Goal: Transaction & Acquisition: Subscribe to service/newsletter

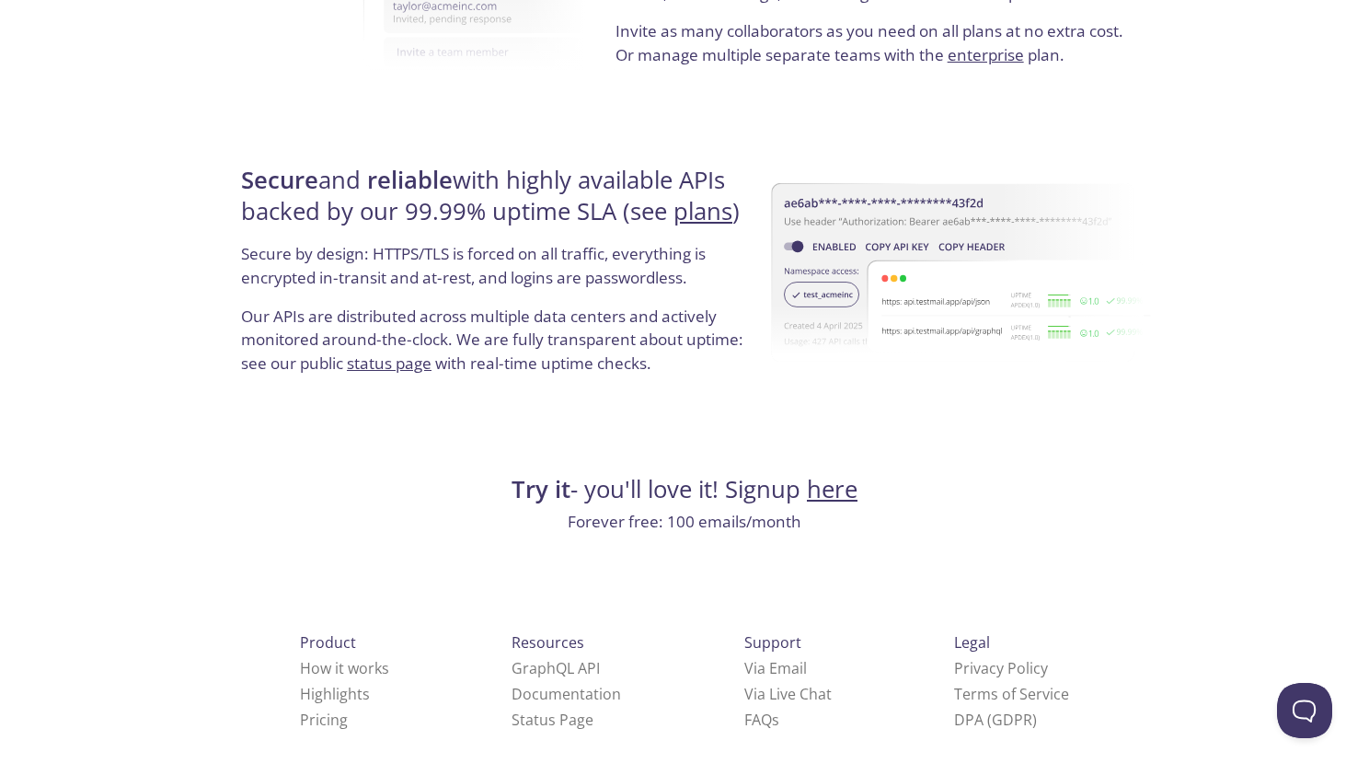
scroll to position [3432, 0]
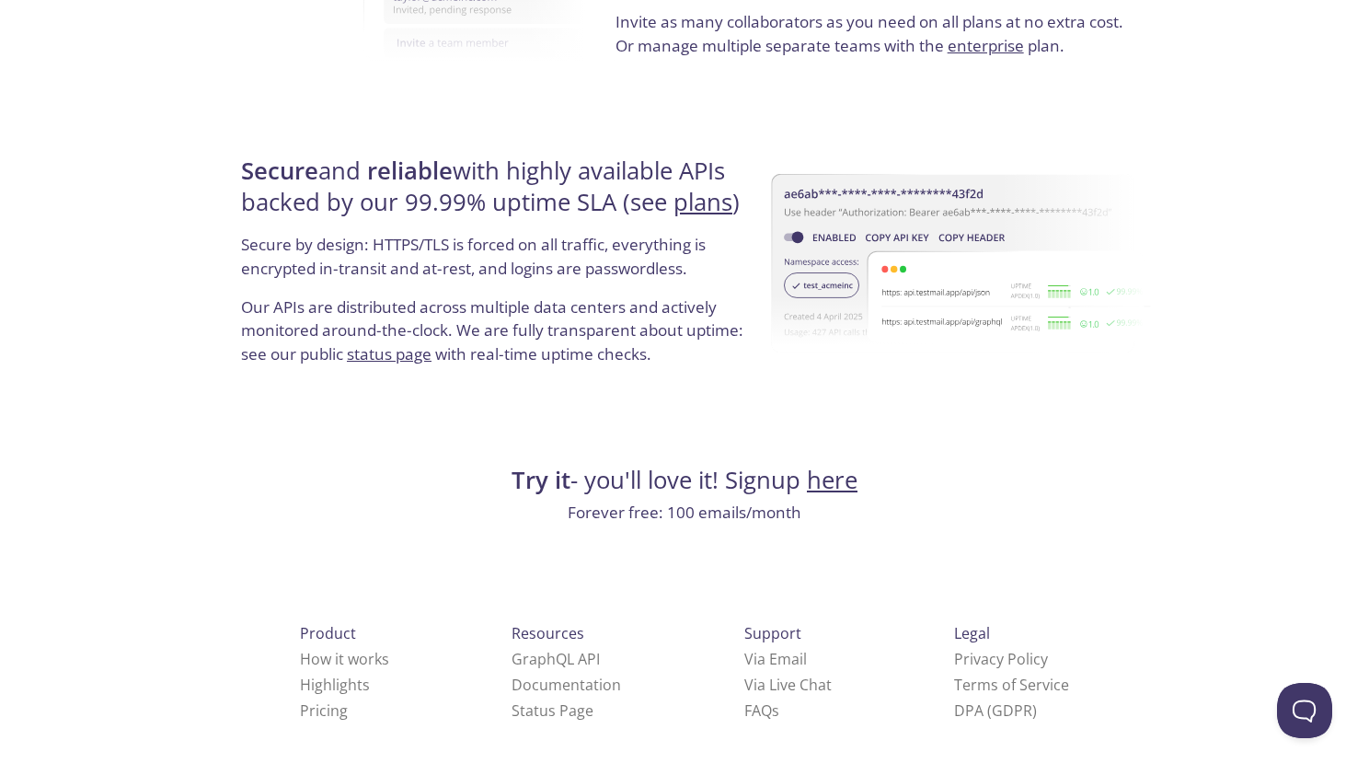
click at [855, 489] on link "here" at bounding box center [832, 480] width 51 height 32
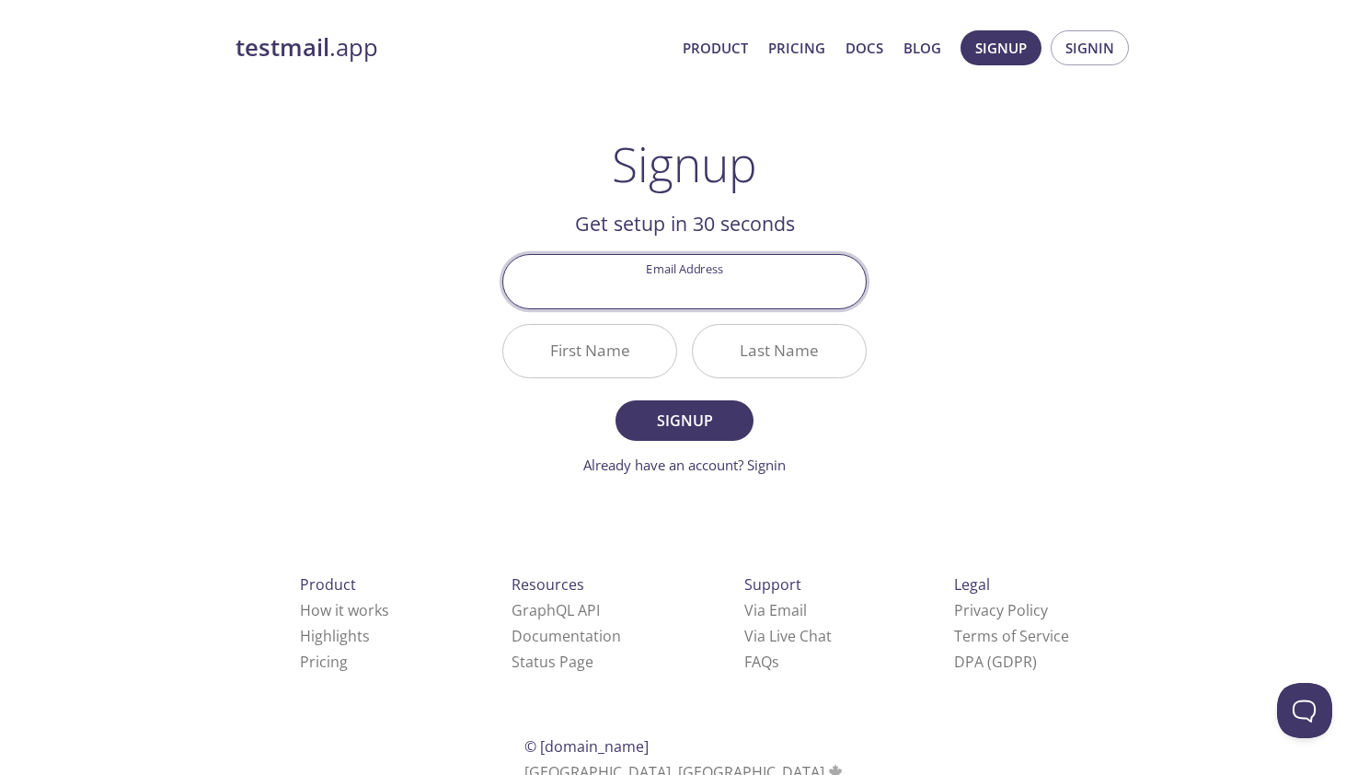
click at [693, 293] on input "Email Address" at bounding box center [684, 281] width 362 height 52
click at [615, 400] on button "Signup" at bounding box center [684, 420] width 138 height 40
type input "[EMAIL_ADDRESS][DOMAIN_NAME]"
click at [593, 361] on input "First Name Required" at bounding box center [589, 351] width 173 height 52
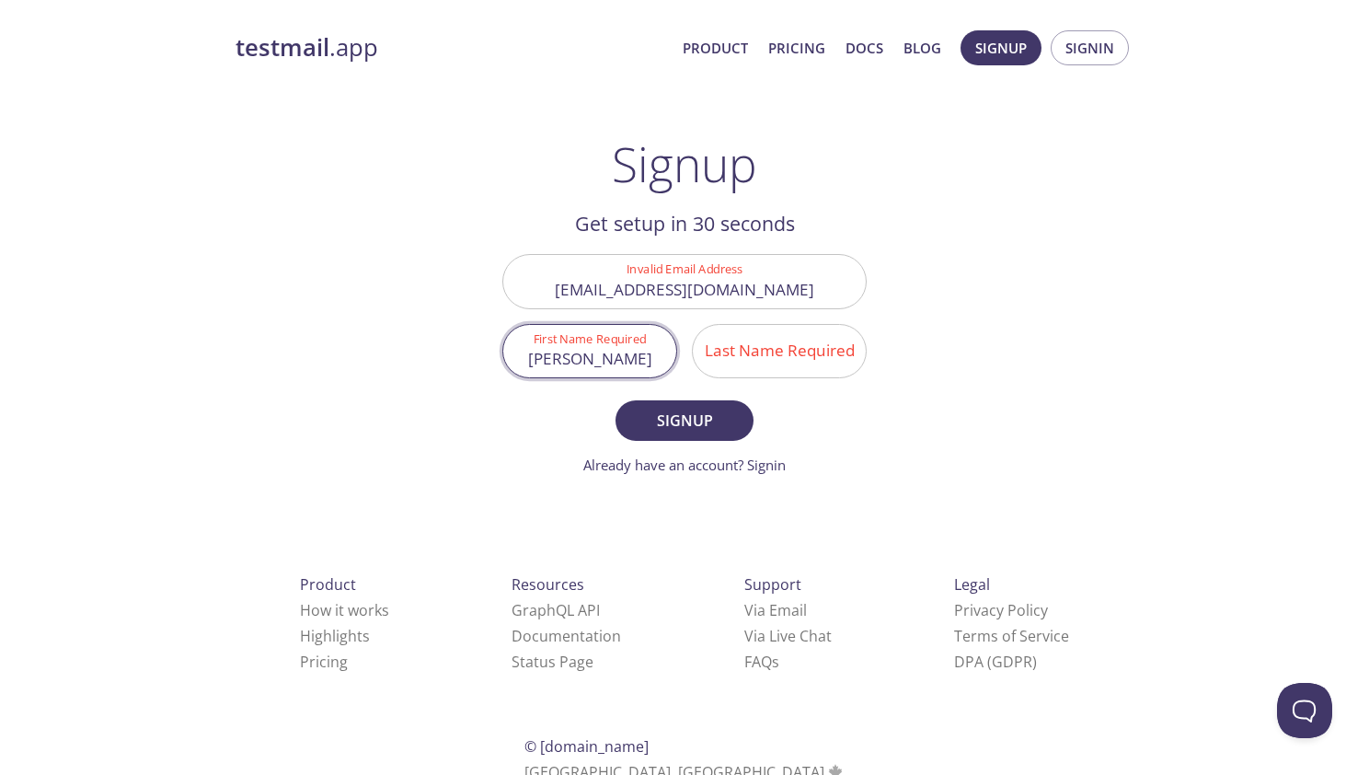
type input "[PERSON_NAME]"
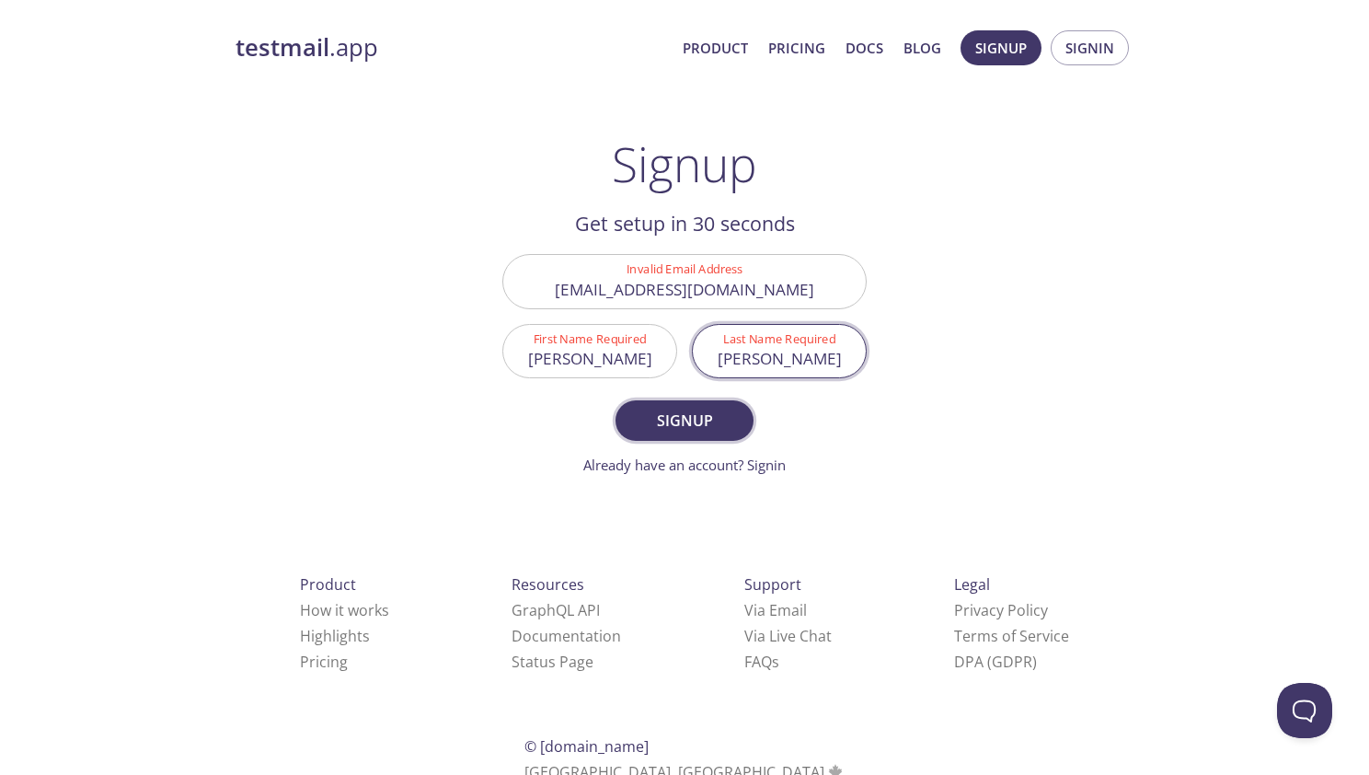
type input "[PERSON_NAME]"
click at [707, 440] on button "Signup" at bounding box center [684, 420] width 138 height 40
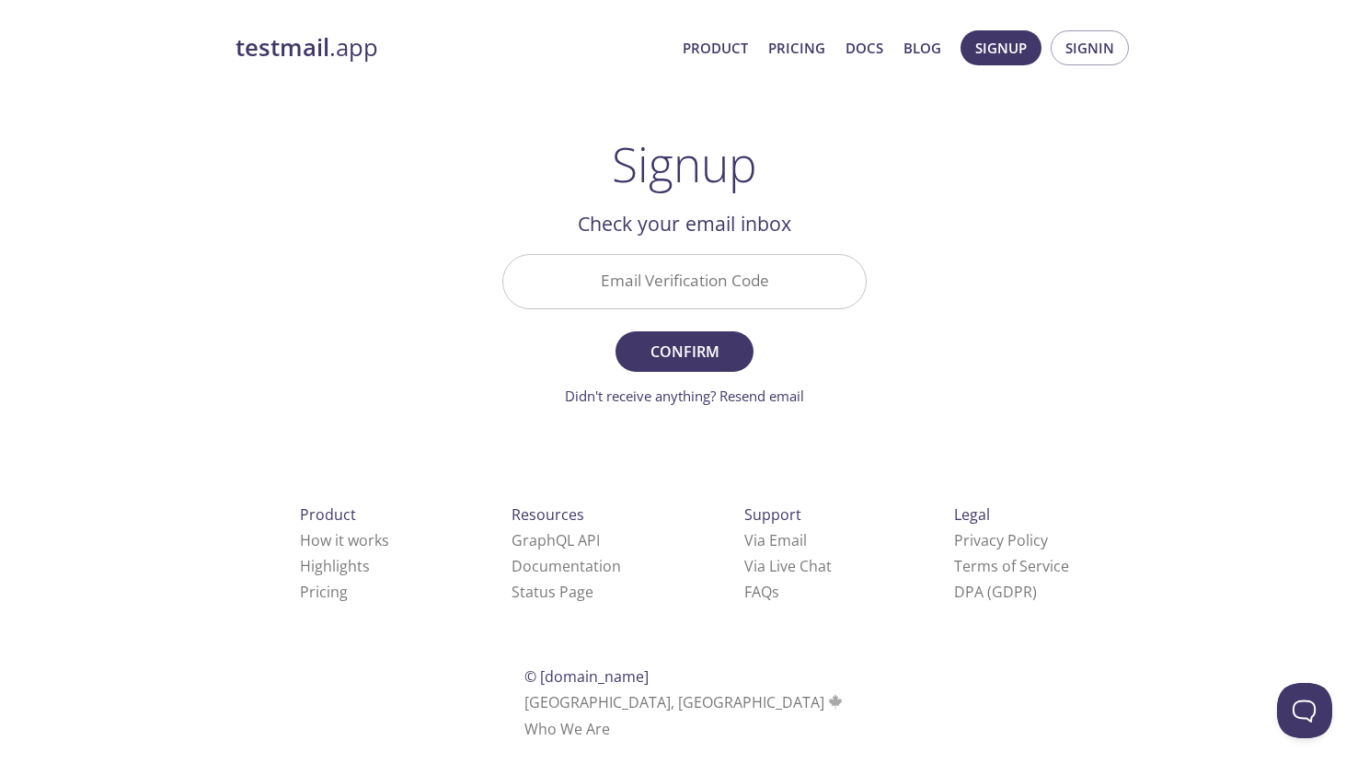
click at [677, 284] on input "Email Verification Code" at bounding box center [684, 281] width 362 height 52
paste input "LNSJ1Q8"
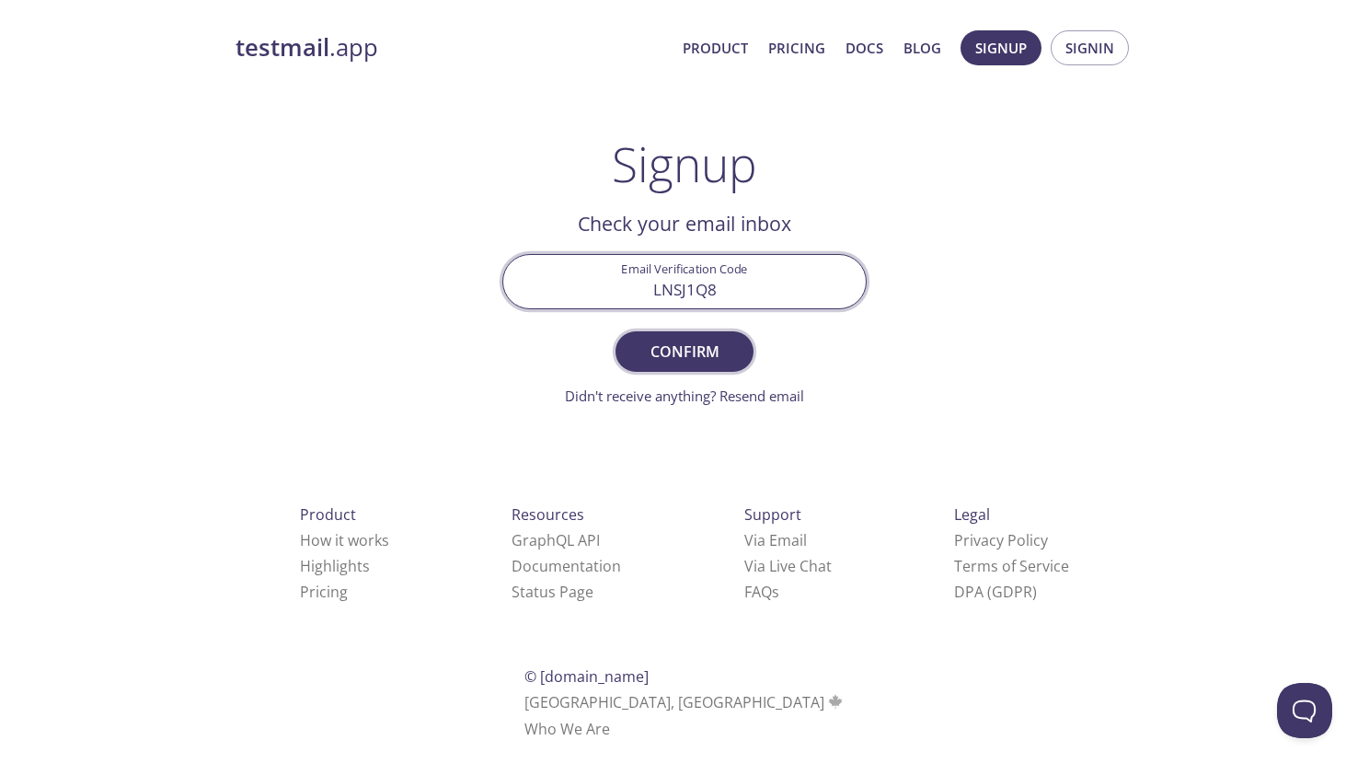
type input "LNSJ1Q8"
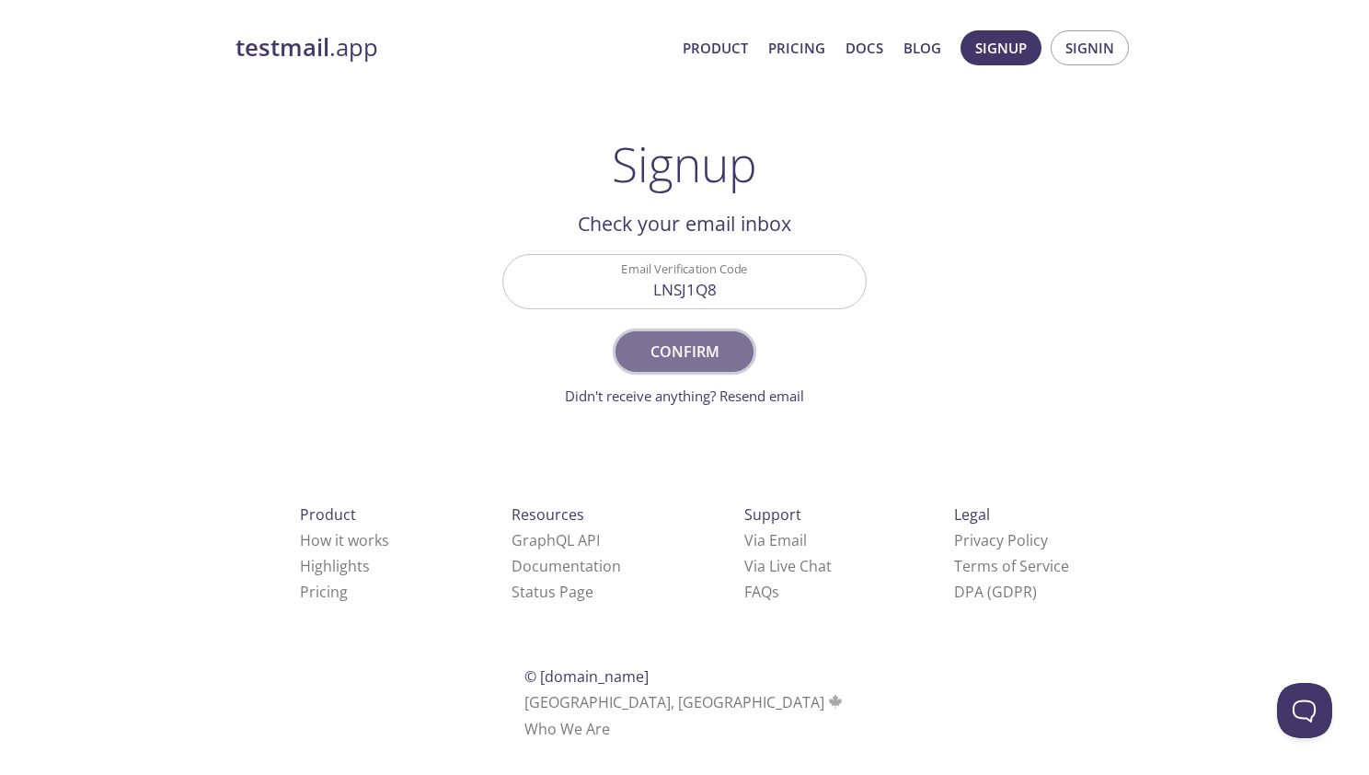
click at [682, 344] on span "Confirm" at bounding box center [685, 352] width 98 height 26
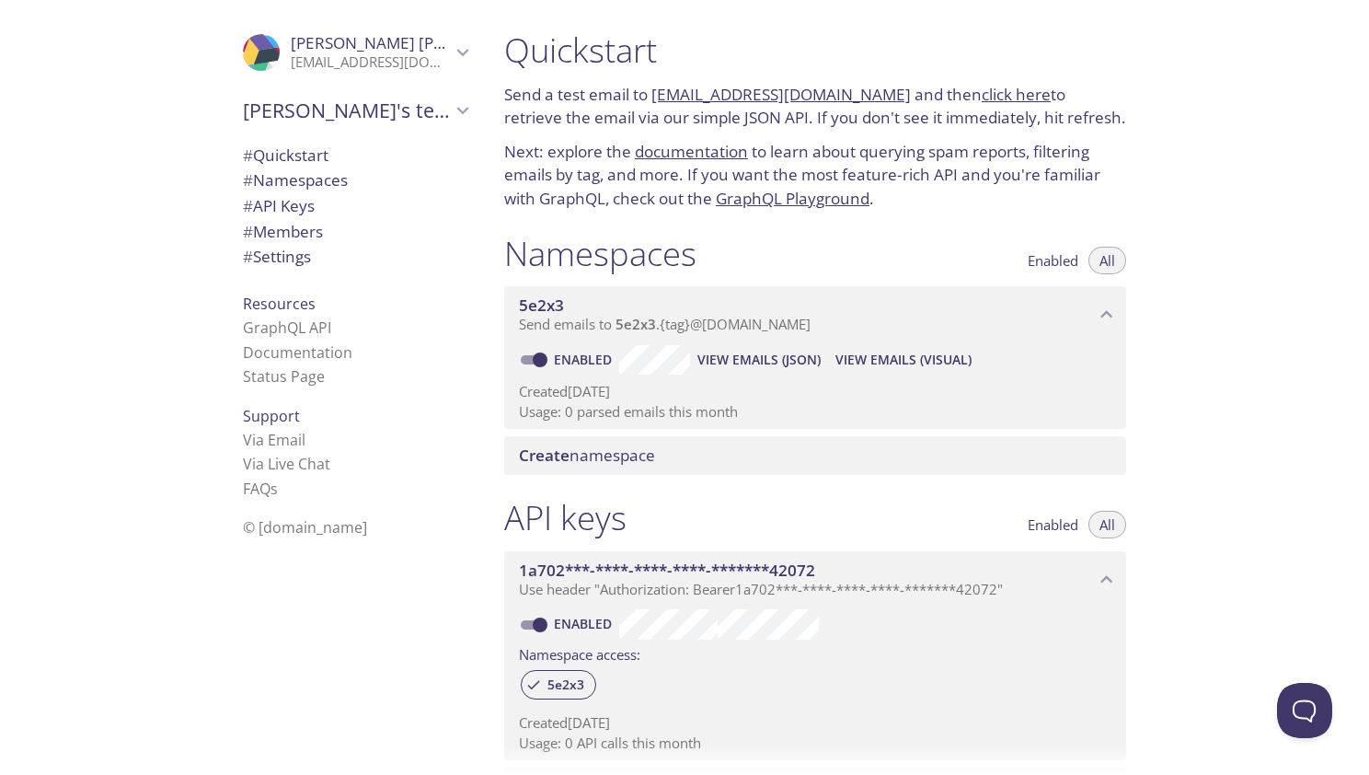
click at [562, 98] on p "Send a test email to [EMAIL_ADDRESS][DOMAIN_NAME] and then click here to retrie…" at bounding box center [815, 106] width 622 height 47
click at [773, 360] on span "View Emails (JSON)" at bounding box center [758, 360] width 123 height 22
